Goal: Task Accomplishment & Management: Use online tool/utility

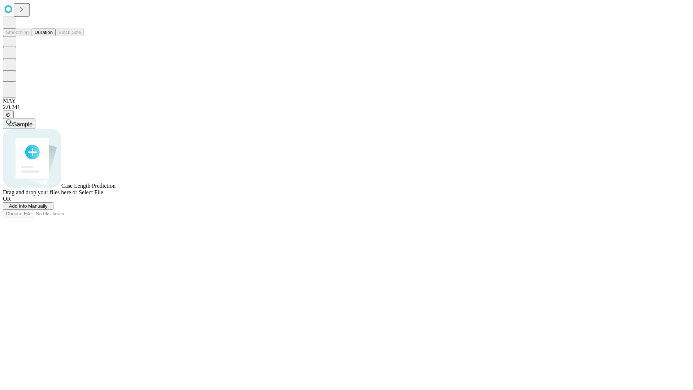
click at [53, 36] on button "Duration" at bounding box center [44, 33] width 24 height 8
click at [103, 195] on span "Select File" at bounding box center [91, 192] width 25 height 6
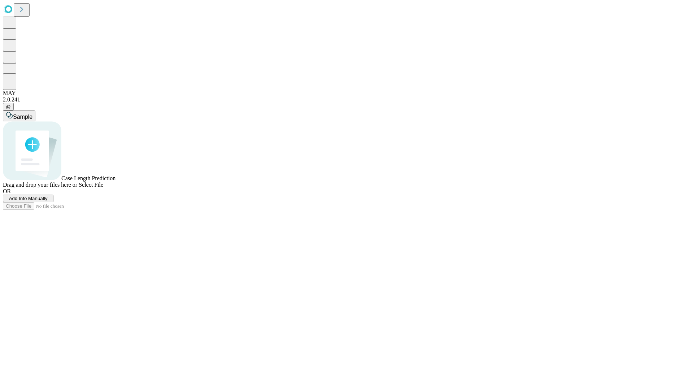
click at [103, 188] on span "Select File" at bounding box center [91, 184] width 25 height 6
